Goal: Transaction & Acquisition: Purchase product/service

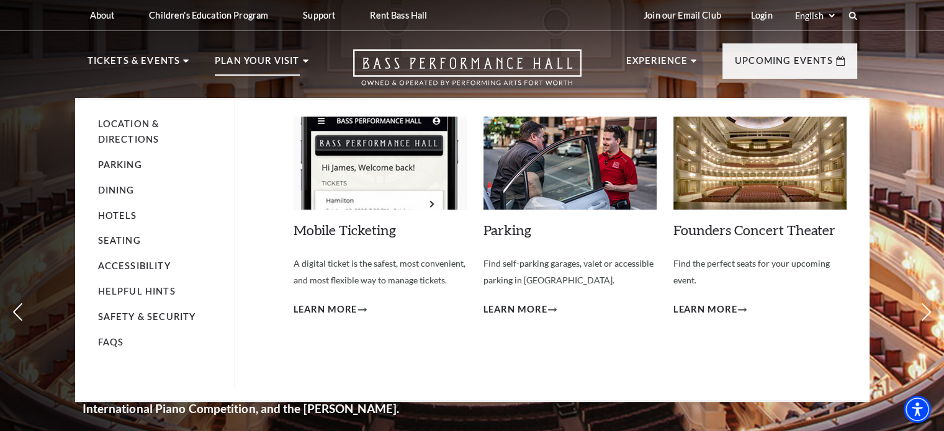
click at [121, 132] on li "Location & Directions" at bounding box center [159, 132] width 123 height 31
click at [119, 124] on link "Location & Directions" at bounding box center [128, 132] width 61 height 26
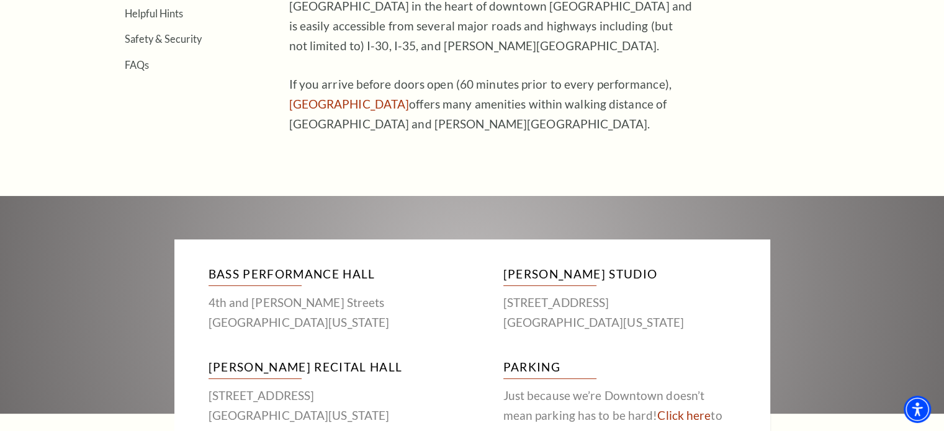
scroll to position [661, 0]
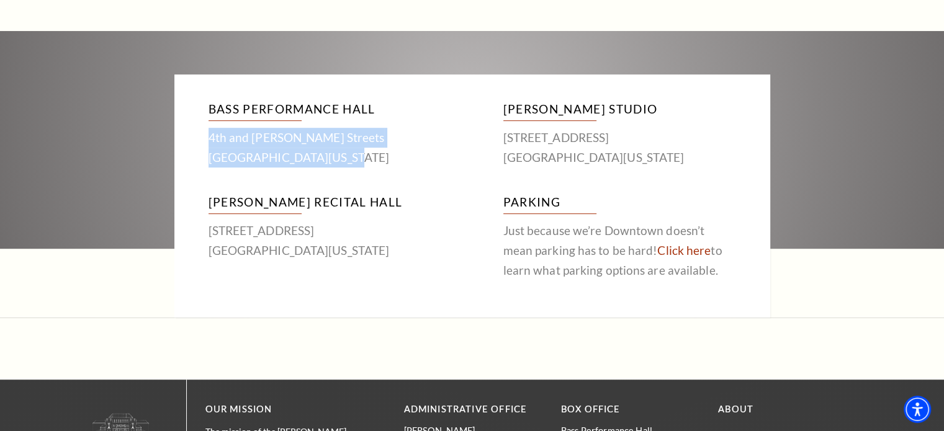
drag, startPoint x: 341, startPoint y: 163, endPoint x: 178, endPoint y: 143, distance: 163.9
click at [178, 143] on div "Bass Performance Hall 4th and Calhoun Streets Fort Worth, Texas 76102 McDavid S…" at bounding box center [472, 195] width 596 height 243
copy p "4th and Calhoun Streets Fort Worth, Texas 76102"
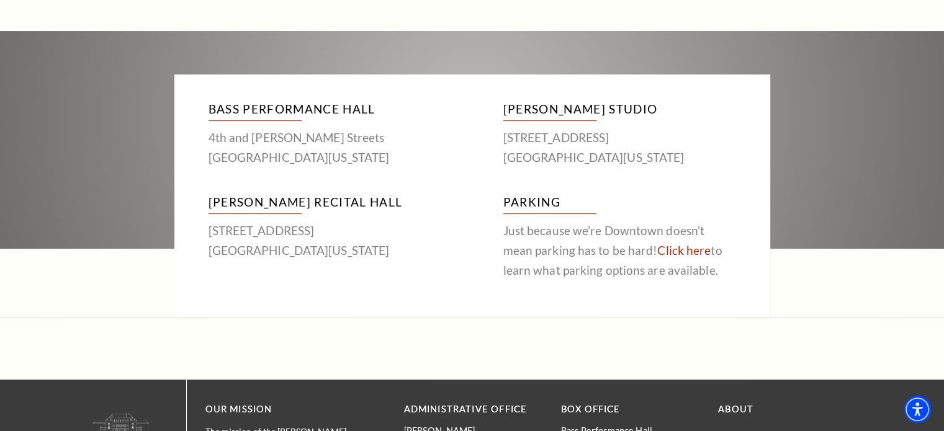
click at [88, 84] on div "Bass Performance Hall 4th and Calhoun Streets Fort Worth, Texas 76102 McDavid S…" at bounding box center [472, 174] width 944 height 287
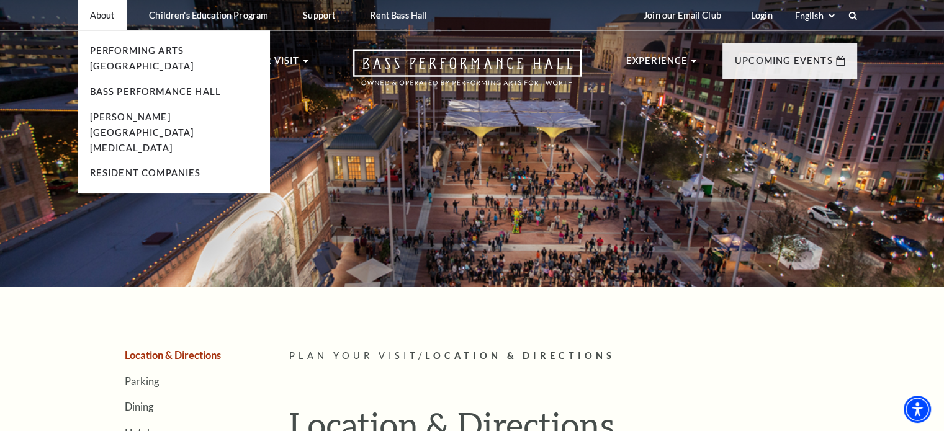
click at [106, 14] on p "About" at bounding box center [102, 15] width 25 height 11
click at [152, 52] on link "Performing Arts Fort Worth" at bounding box center [142, 58] width 104 height 26
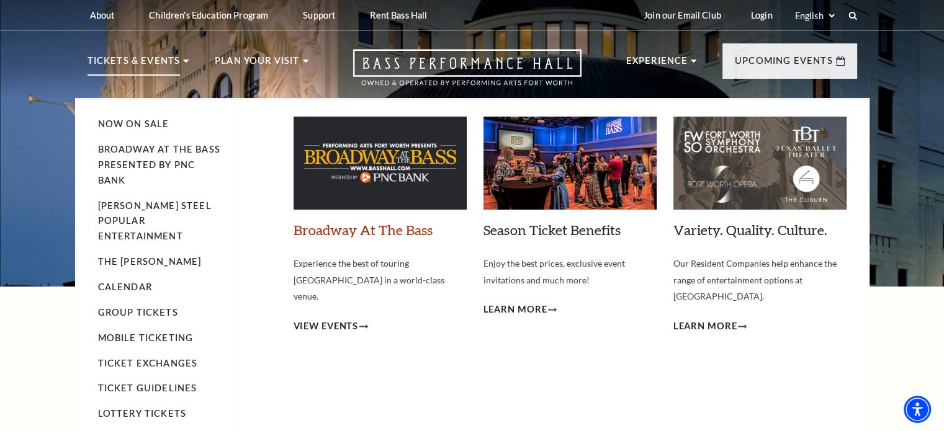
click at [383, 230] on link "Broadway At The Bass" at bounding box center [362, 230] width 139 height 17
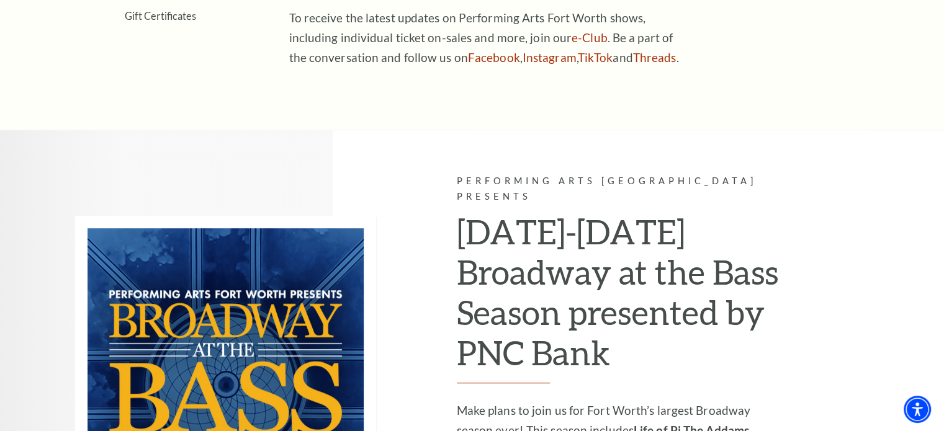
scroll to position [993, 0]
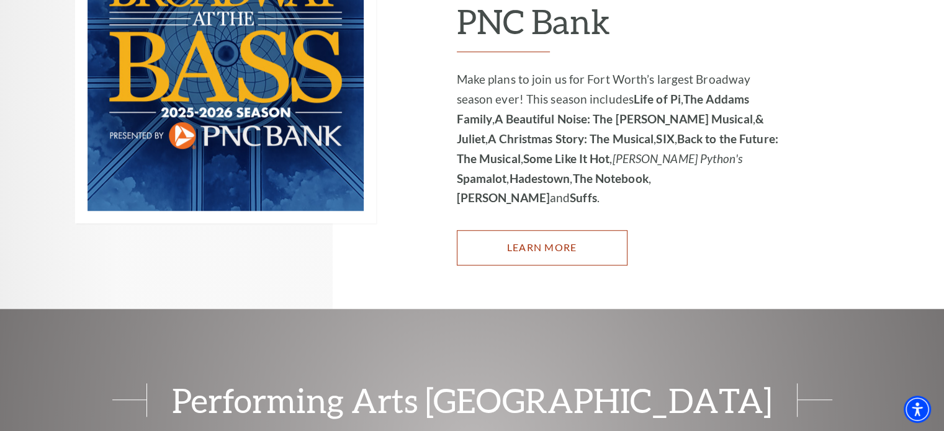
click at [535, 230] on link "Learn More" at bounding box center [542, 247] width 171 height 35
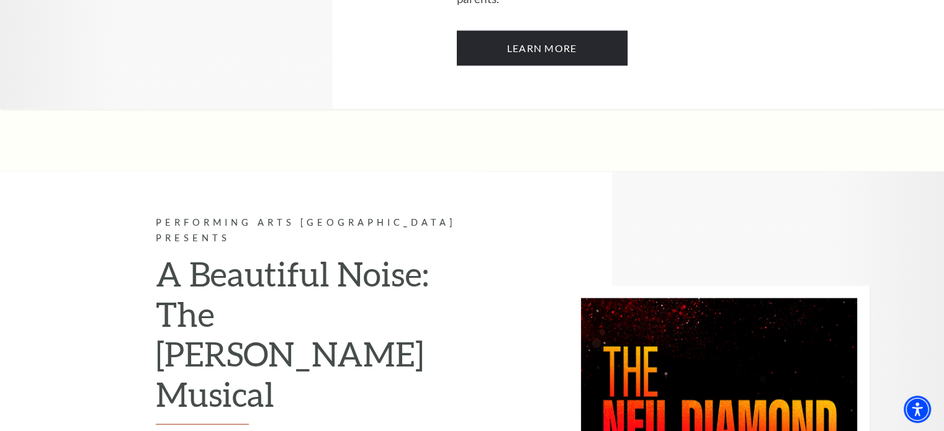
scroll to position [2811, 0]
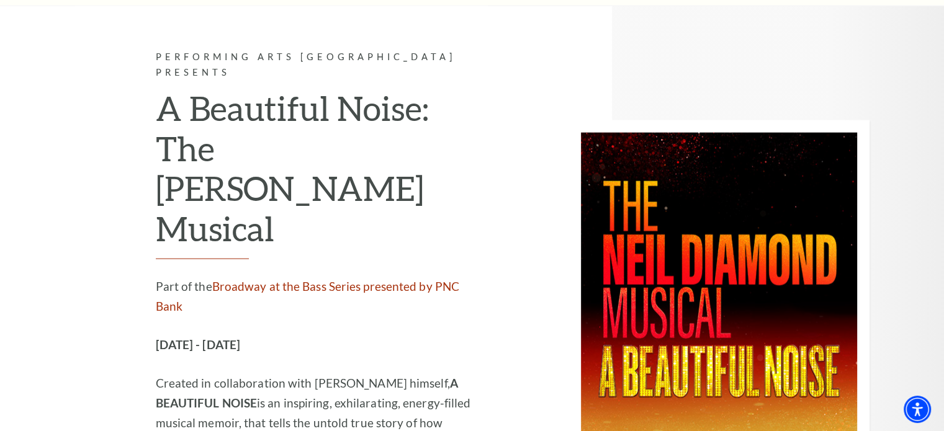
drag, startPoint x: 114, startPoint y: 177, endPoint x: 109, endPoint y: 183, distance: 7.5
click at [112, 178] on div "Performing Arts Fort Worth Presents A Beautiful Noise: The Neil Diamond Musical…" at bounding box center [281, 289] width 413 height 567
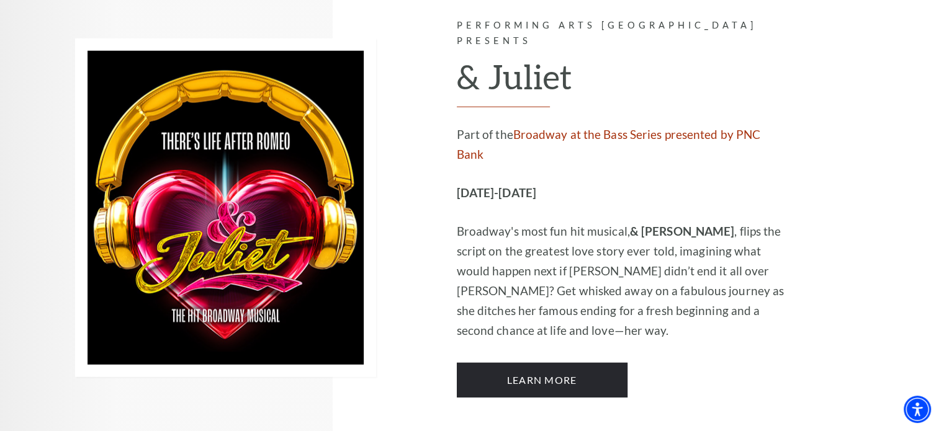
scroll to position [3804, 0]
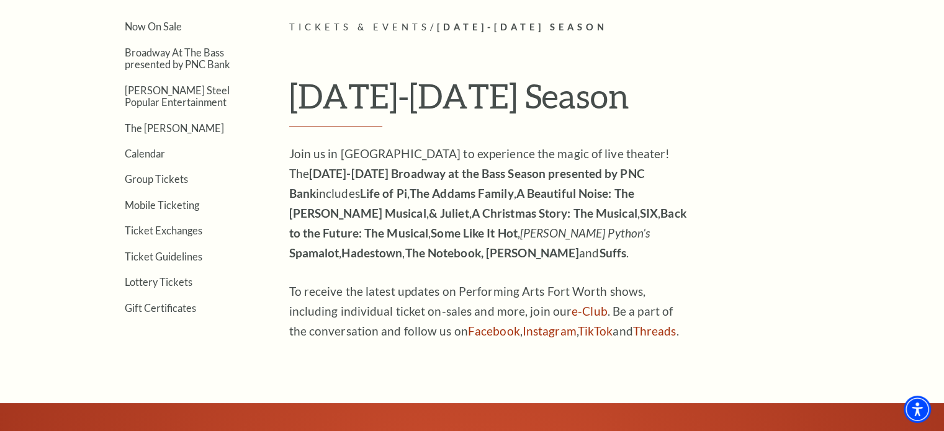
scroll to position [163, 0]
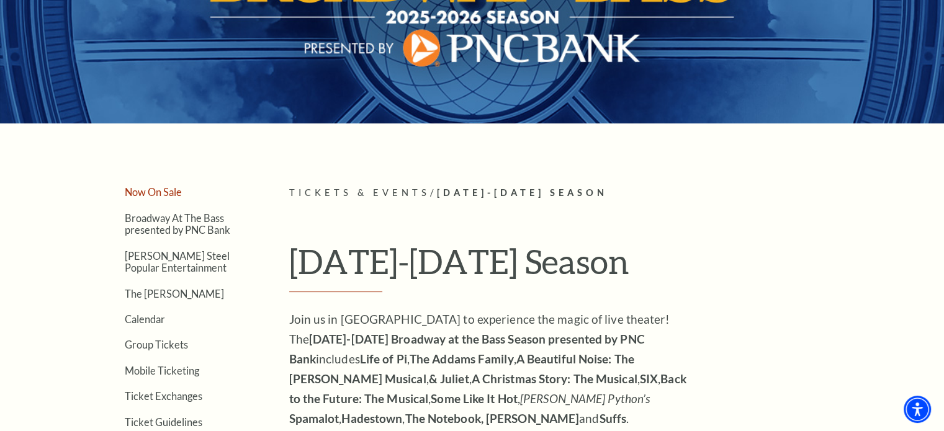
click at [166, 189] on link "Now On Sale" at bounding box center [153, 192] width 57 height 12
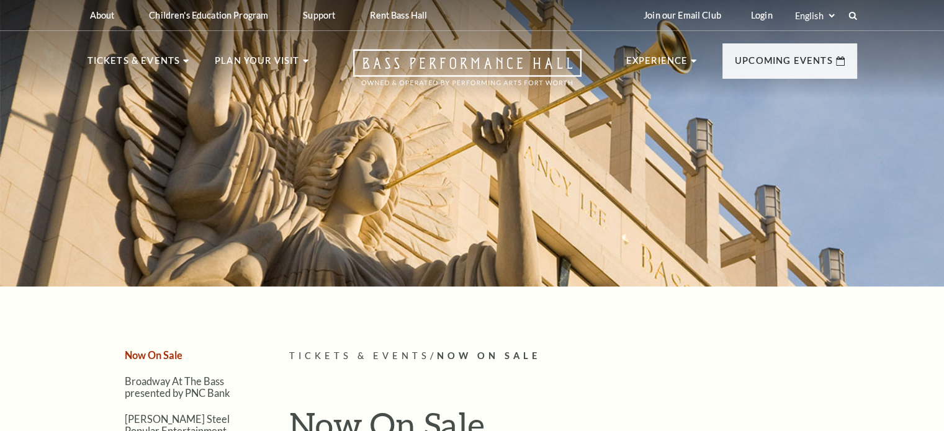
scroll to position [331, 0]
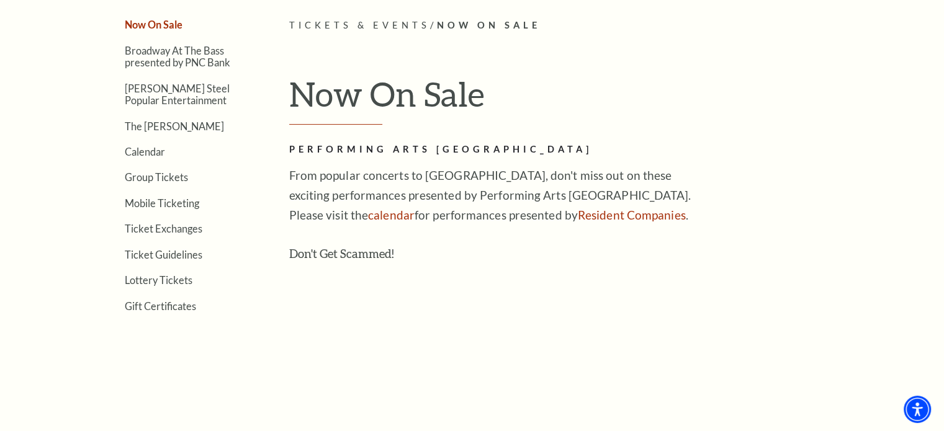
click at [469, 185] on p "From popular concerts to Broadway national tours, don't miss out on these excit…" at bounding box center [490, 196] width 403 height 60
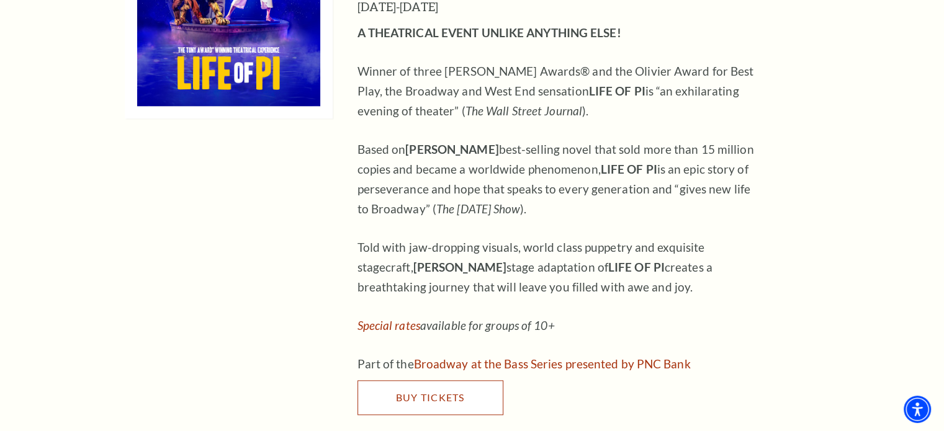
scroll to position [1322, 0]
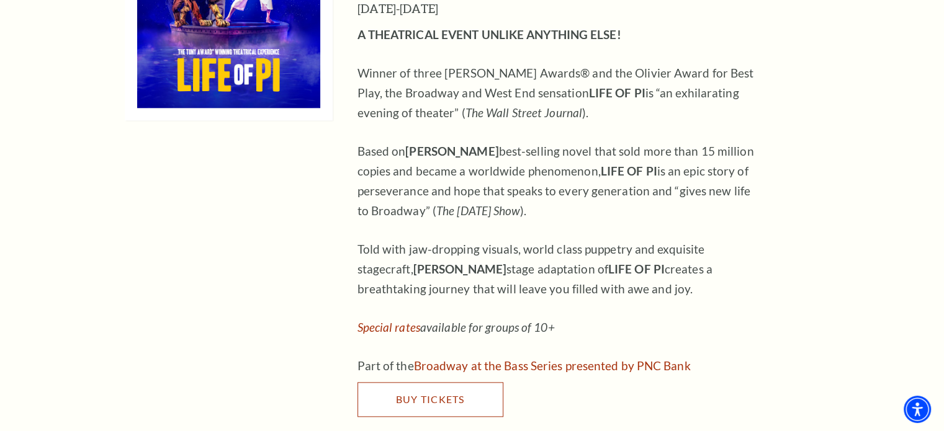
click at [441, 382] on link "Buy Tickets" at bounding box center [430, 399] width 146 height 35
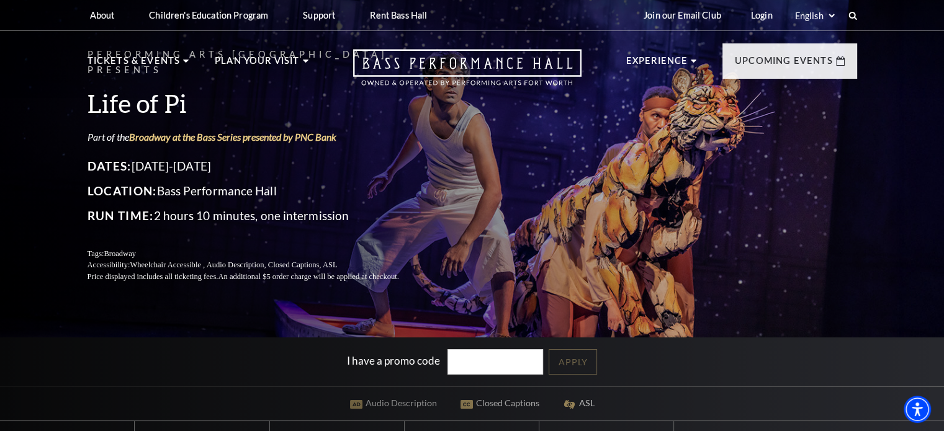
scroll to position [331, 0]
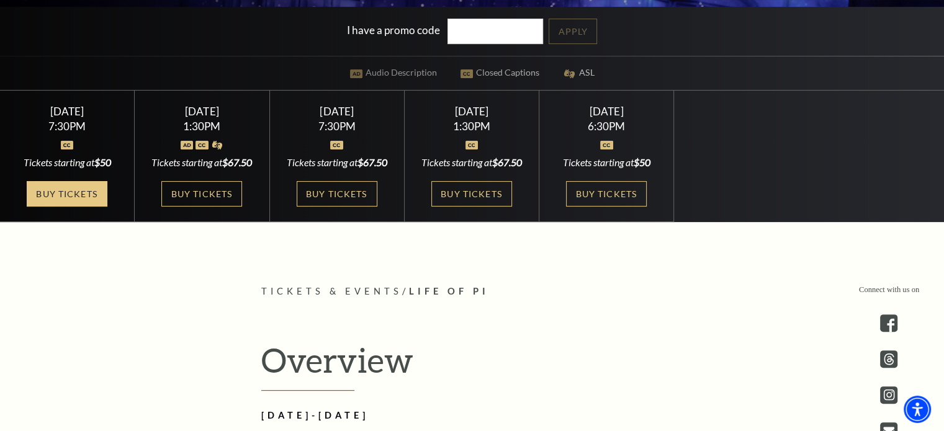
click at [40, 186] on link "Buy Tickets" at bounding box center [67, 193] width 81 height 25
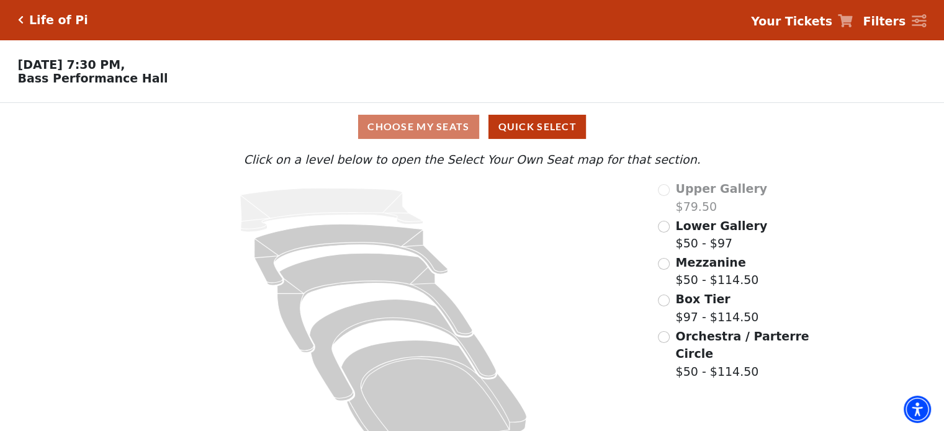
scroll to position [33, 0]
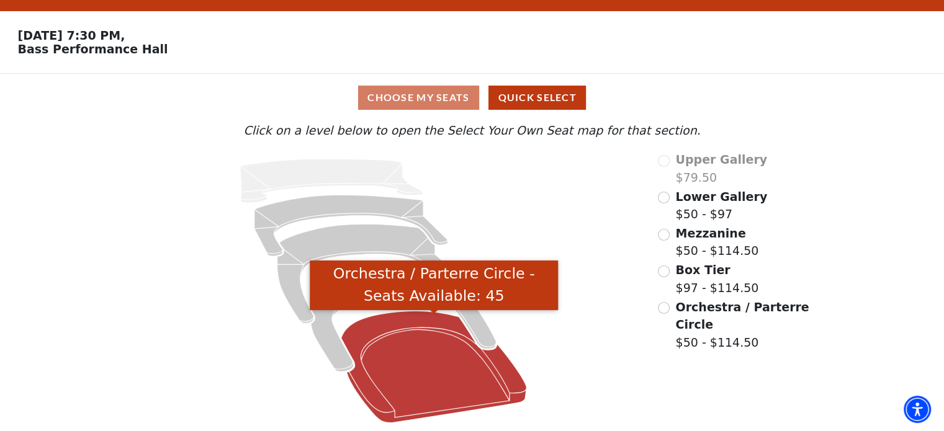
click at [396, 339] on icon "Orchestra / Parterre Circle - Seats Available: 45" at bounding box center [434, 367] width 186 height 112
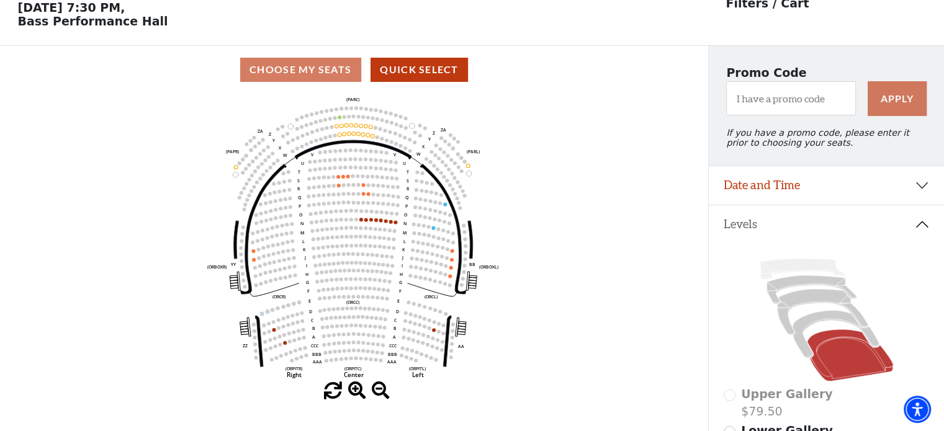
scroll to position [223, 0]
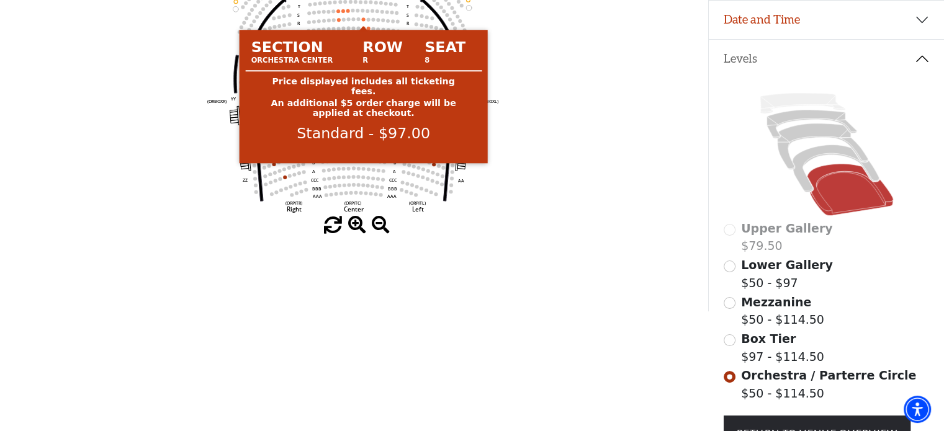
click at [362, 21] on circle at bounding box center [364, 19] width 4 height 4
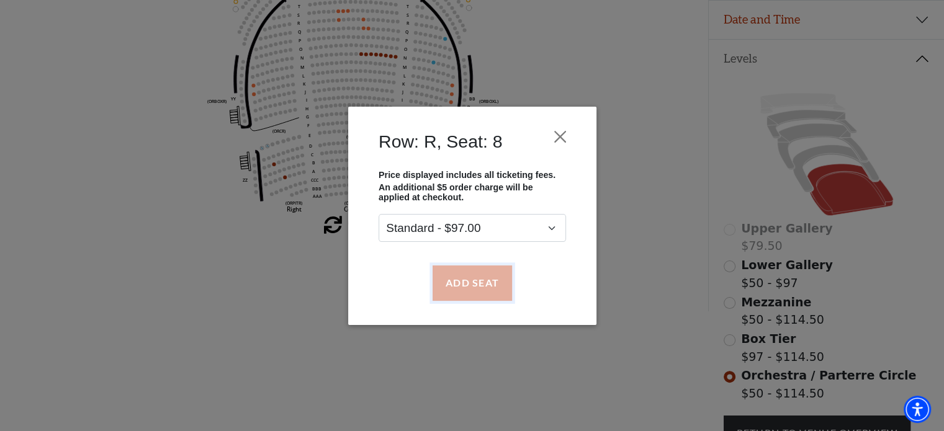
click at [484, 278] on button "Add Seat" at bounding box center [471, 283] width 79 height 35
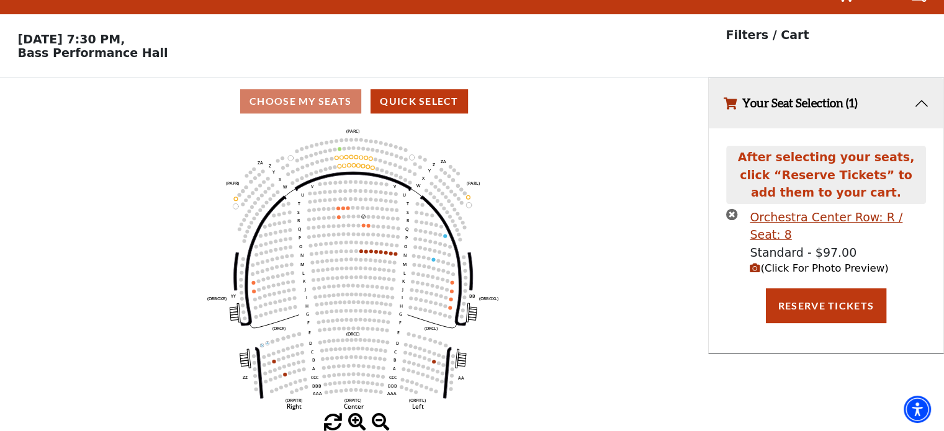
scroll to position [0, 0]
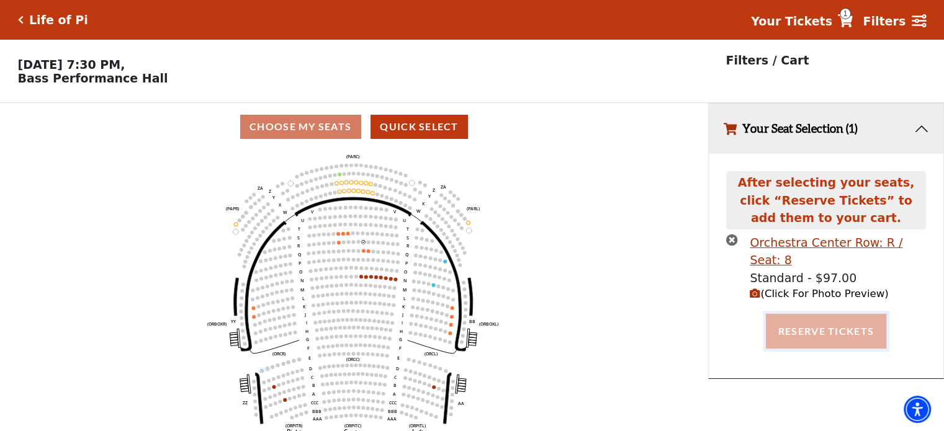
click at [831, 317] on button "Reserve Tickets" at bounding box center [826, 331] width 120 height 35
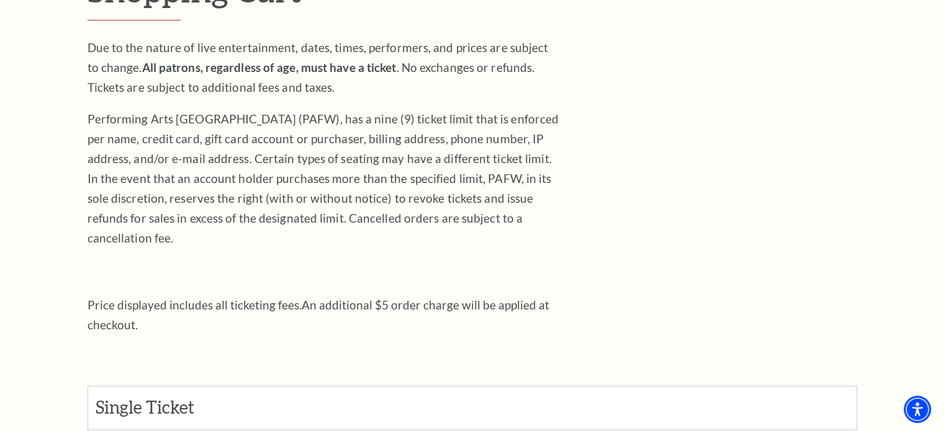
scroll to position [39, 0]
